Goal: Go to known website: Access a specific website the user already knows

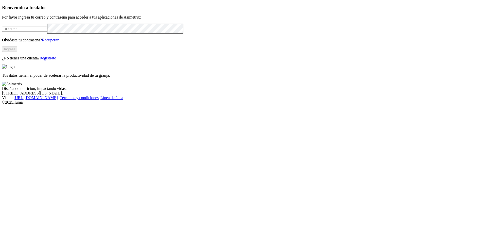
type input "[EMAIL_ADDRESS][DOMAIN_NAME]"
click at [17, 52] on button "Ingresa" at bounding box center [9, 48] width 15 height 5
